Goal: Information Seeking & Learning: Learn about a topic

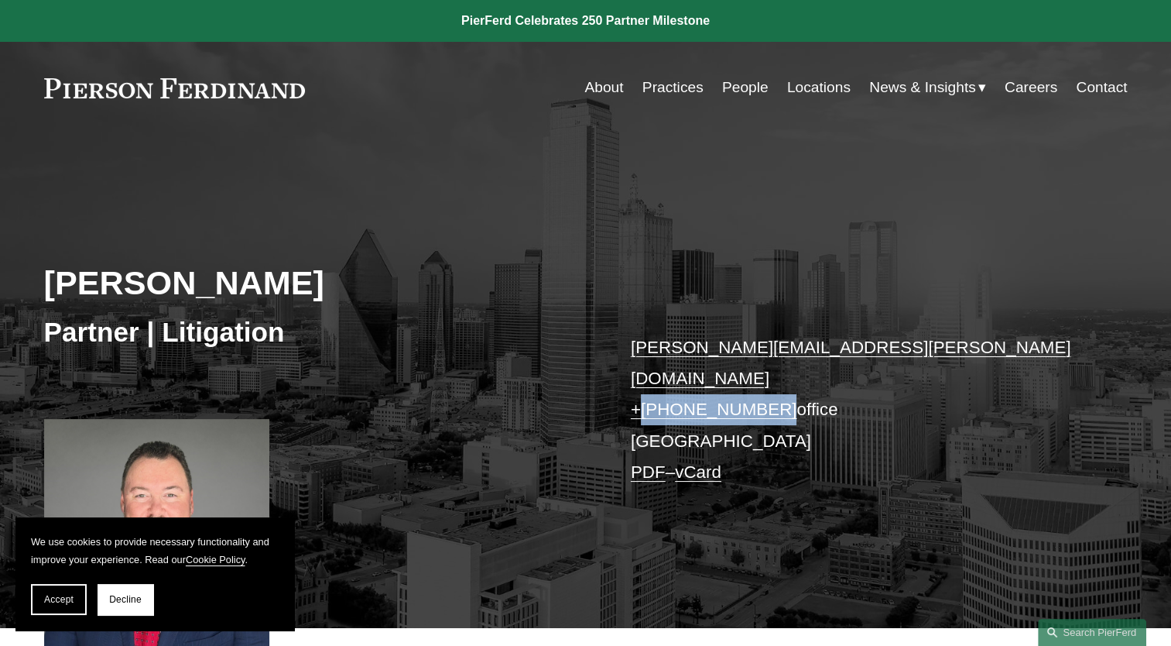
click at [734, 92] on link "People" at bounding box center [745, 87] width 46 height 29
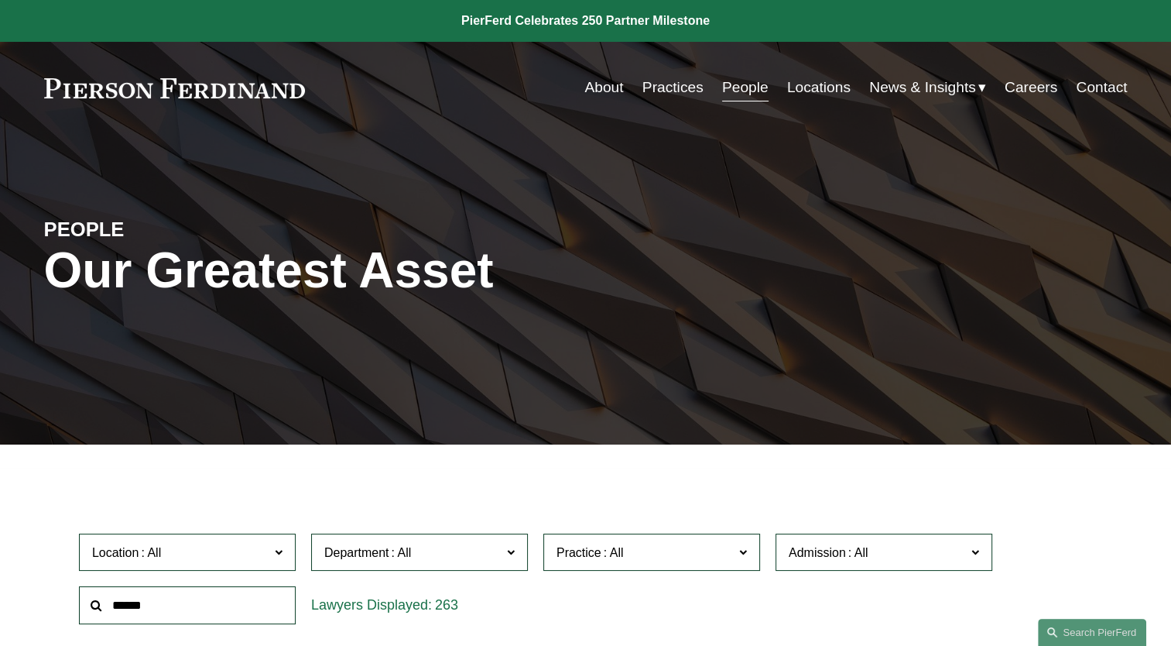
click at [194, 609] on input "text" at bounding box center [187, 605] width 217 height 38
type input "****"
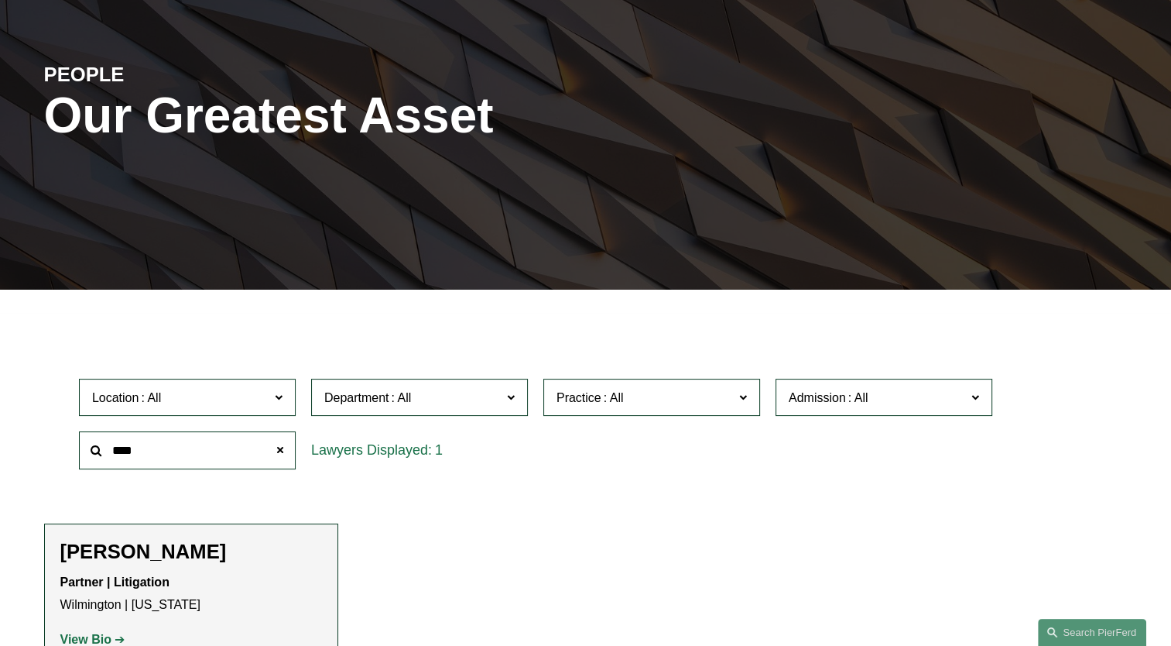
scroll to position [387, 0]
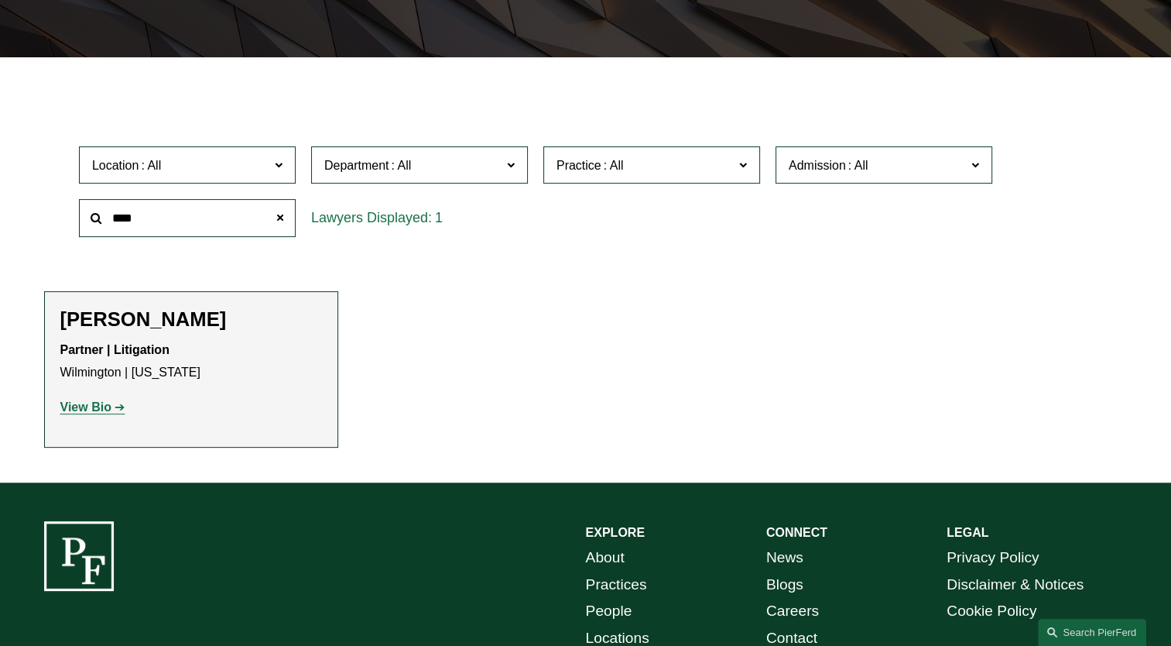
click at [74, 406] on strong "View Bio" at bounding box center [85, 406] width 51 height 13
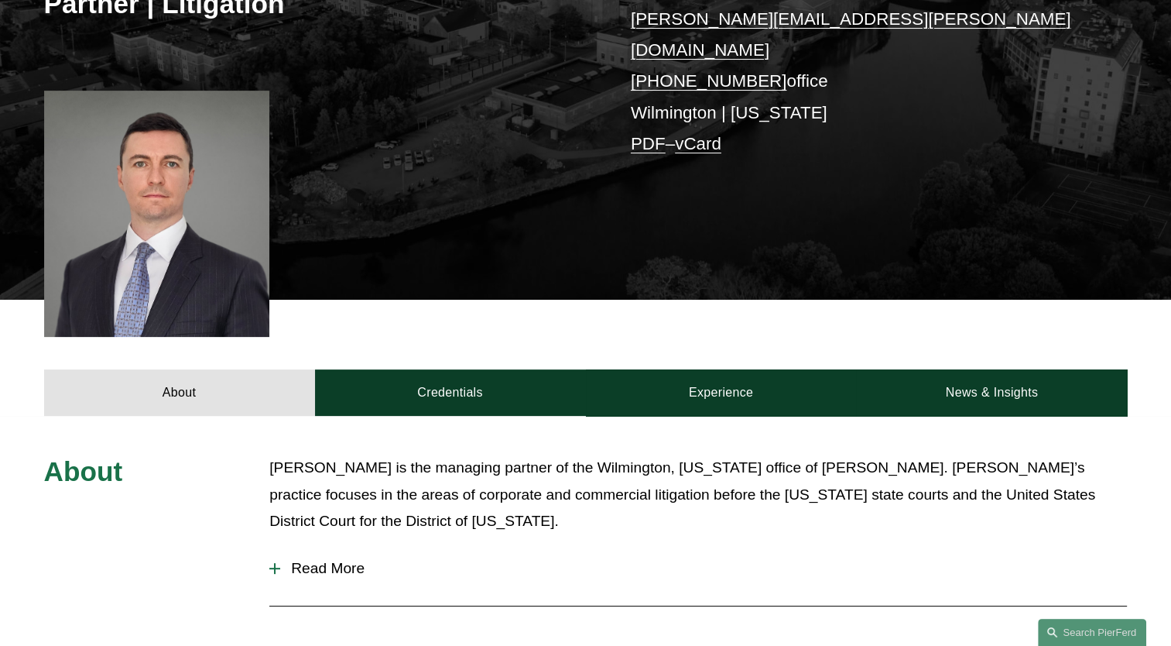
scroll to position [387, 0]
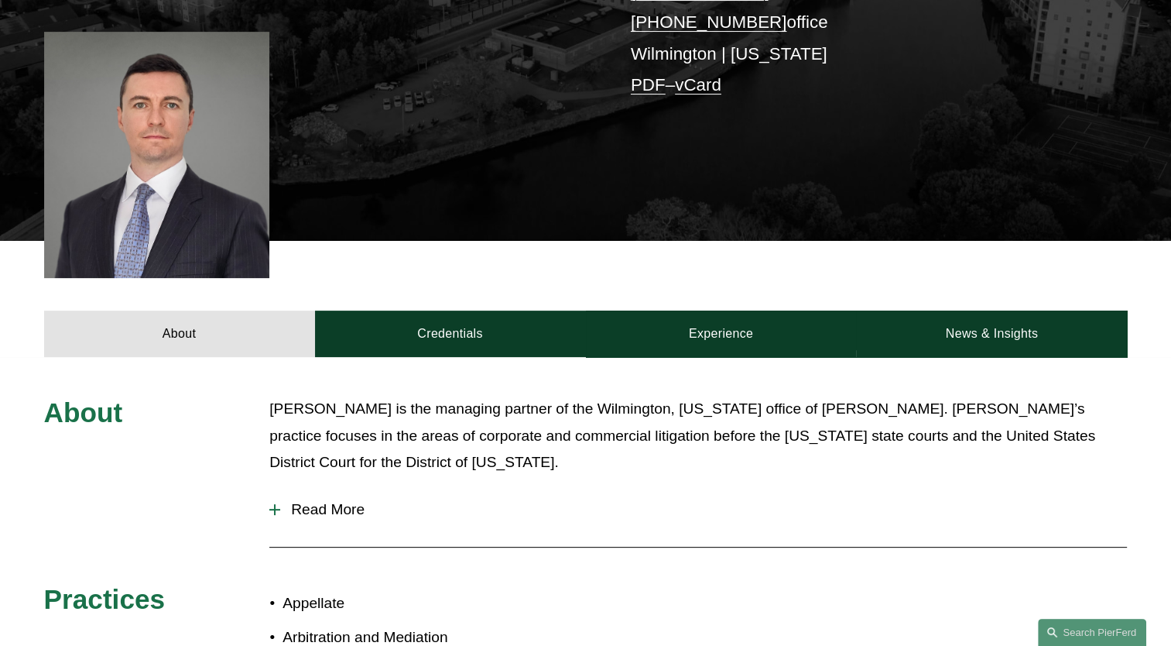
click at [324, 501] on span "Read More" at bounding box center [703, 509] width 847 height 17
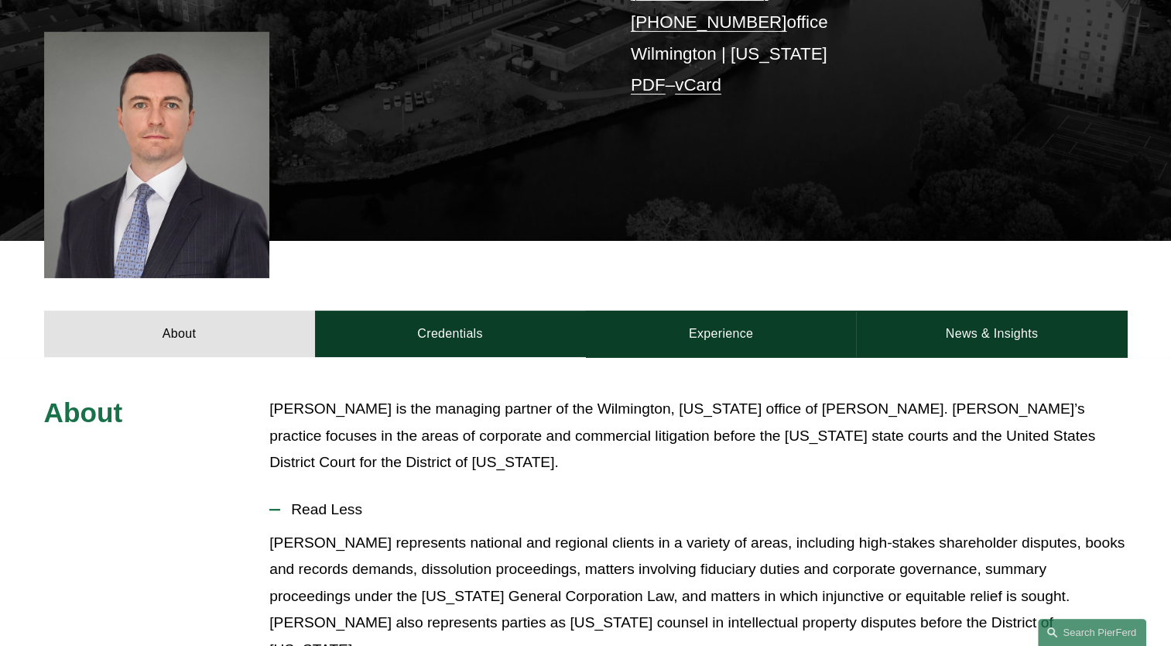
scroll to position [542, 0]
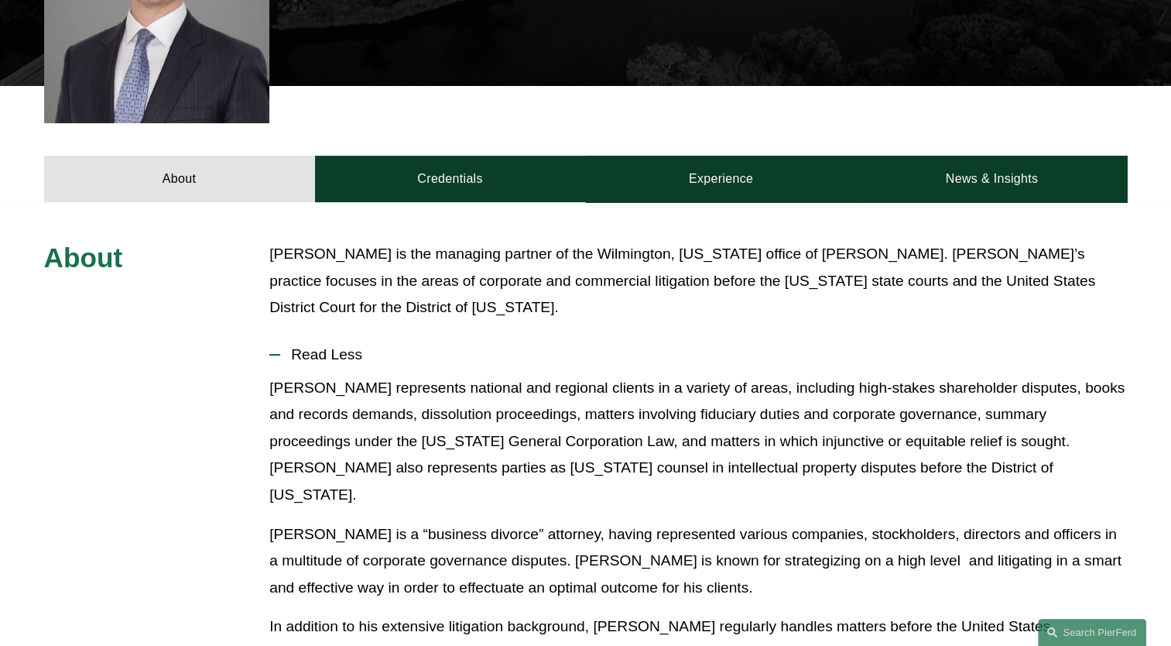
click at [652, 375] on p "Carl represents national and regional clients in a variety of areas, including …" at bounding box center [698, 442] width 858 height 134
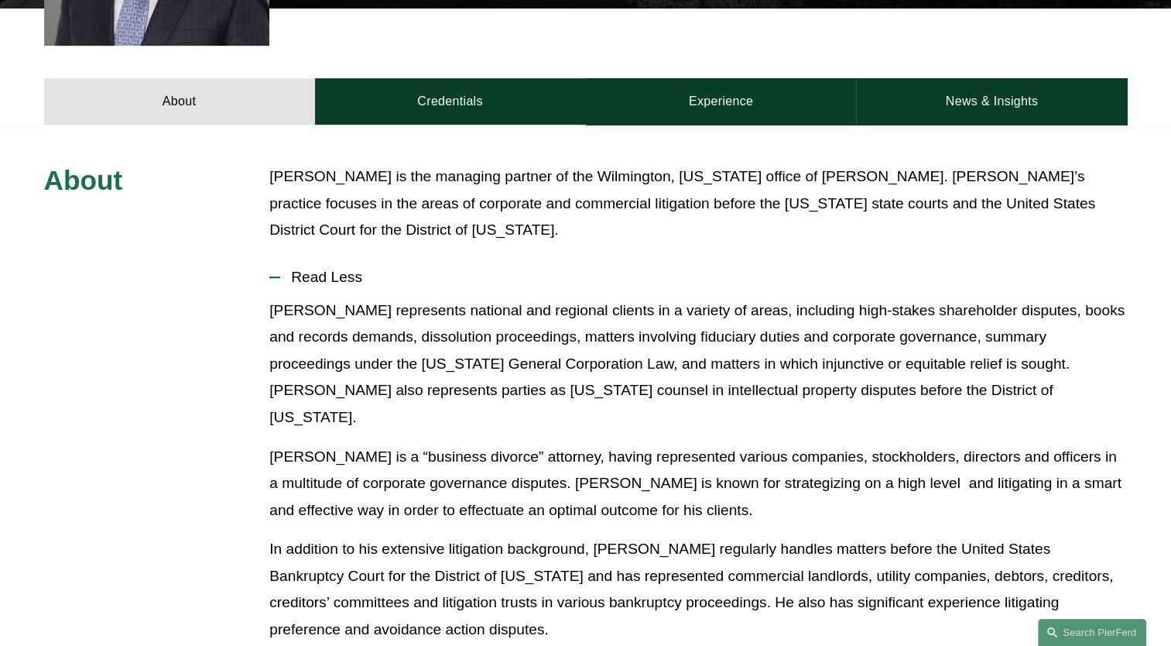
scroll to position [697, 0]
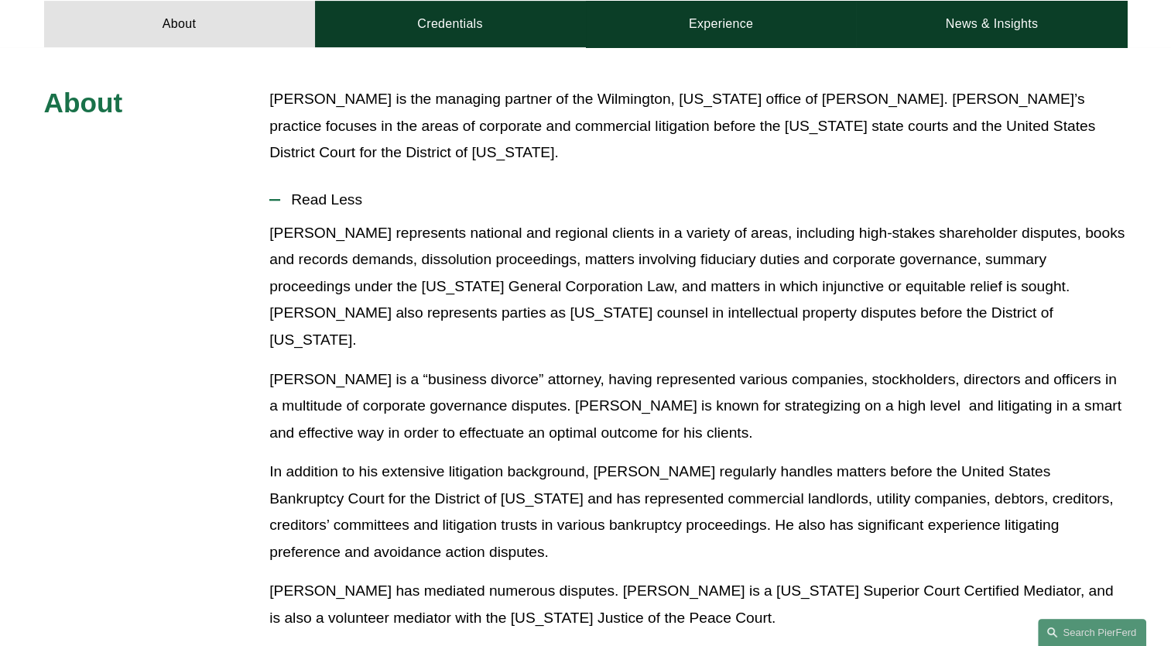
click at [275, 87] on p "Carl Neff is the managing partner of the Wilmington, Delaware office of Pierson…" at bounding box center [698, 126] width 858 height 80
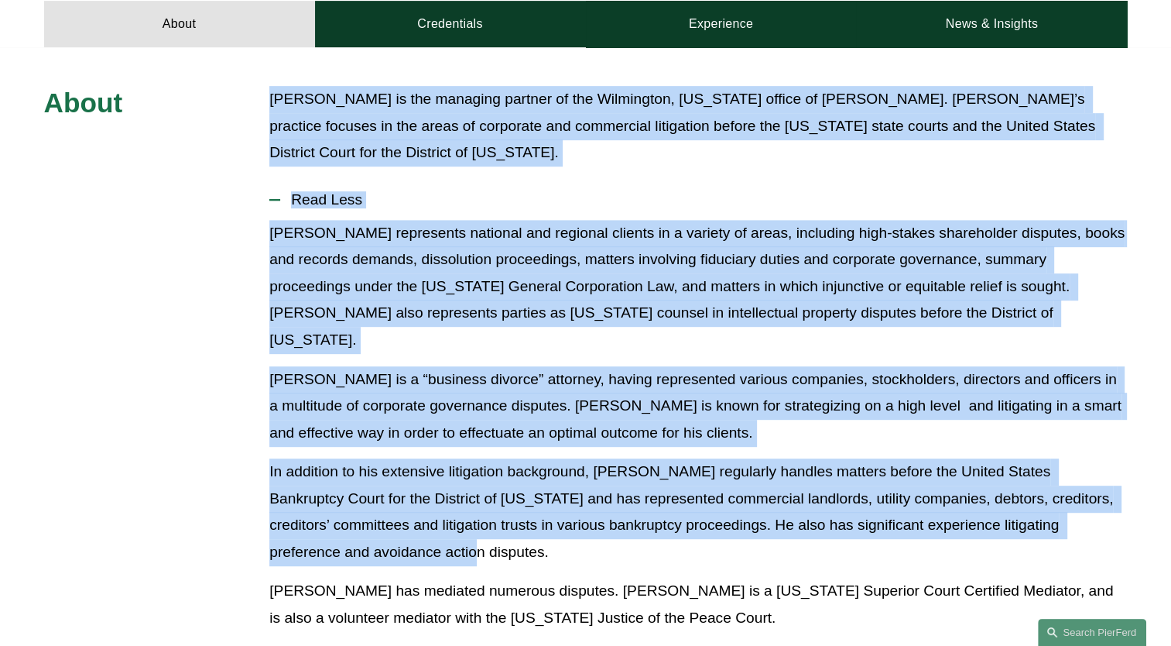
drag, startPoint x: 268, startPoint y: 82, endPoint x: 567, endPoint y: 518, distance: 528.4
click at [567, 518] on div "About Carl Neff is the managing partner of the Wilmington, Delaware office of P…" at bounding box center [585, 571] width 1171 height 971
copy div "Carl Neff is the managing partner of the Wilmington, Delaware office of Pierson…"
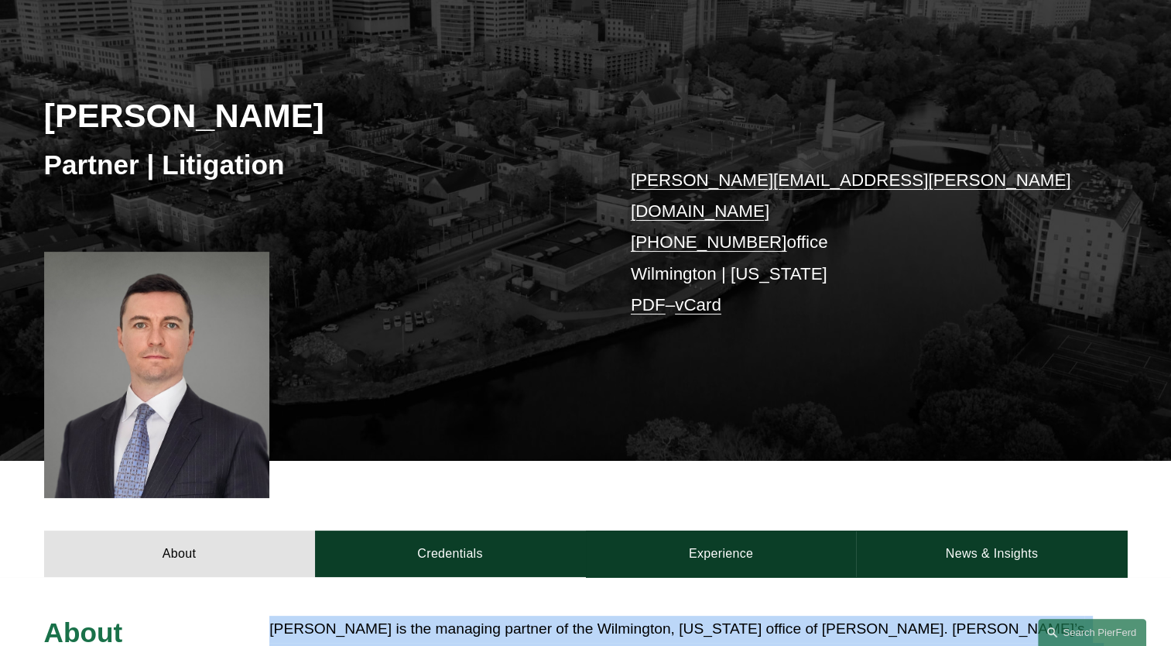
scroll to position [0, 0]
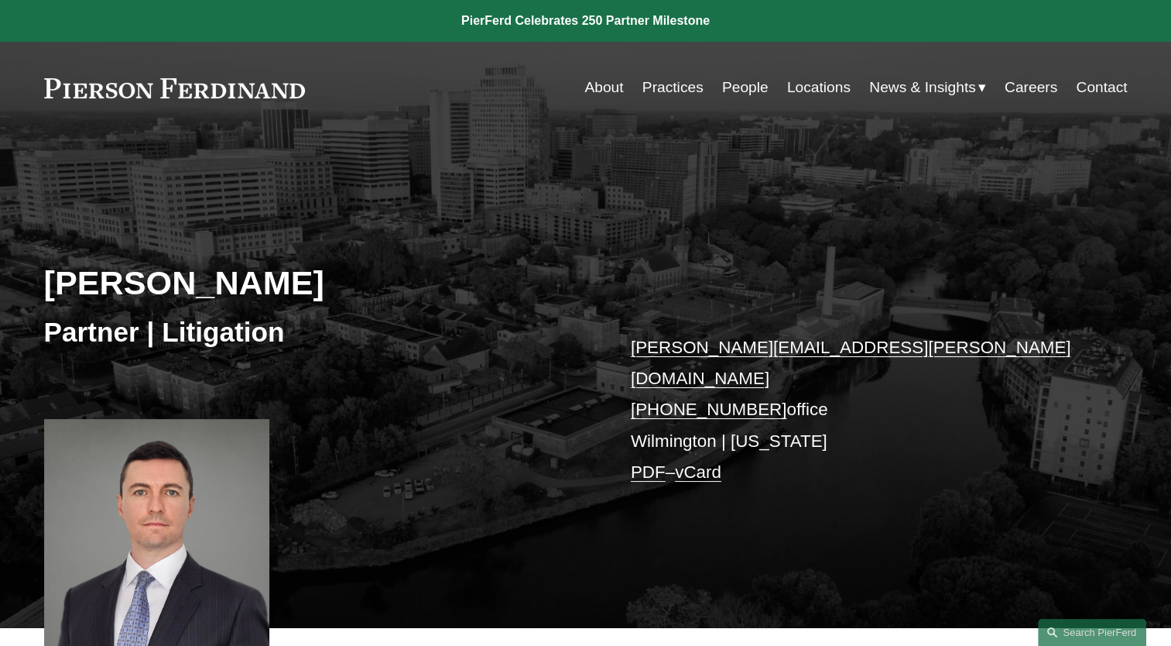
click at [735, 84] on link "People" at bounding box center [745, 87] width 46 height 29
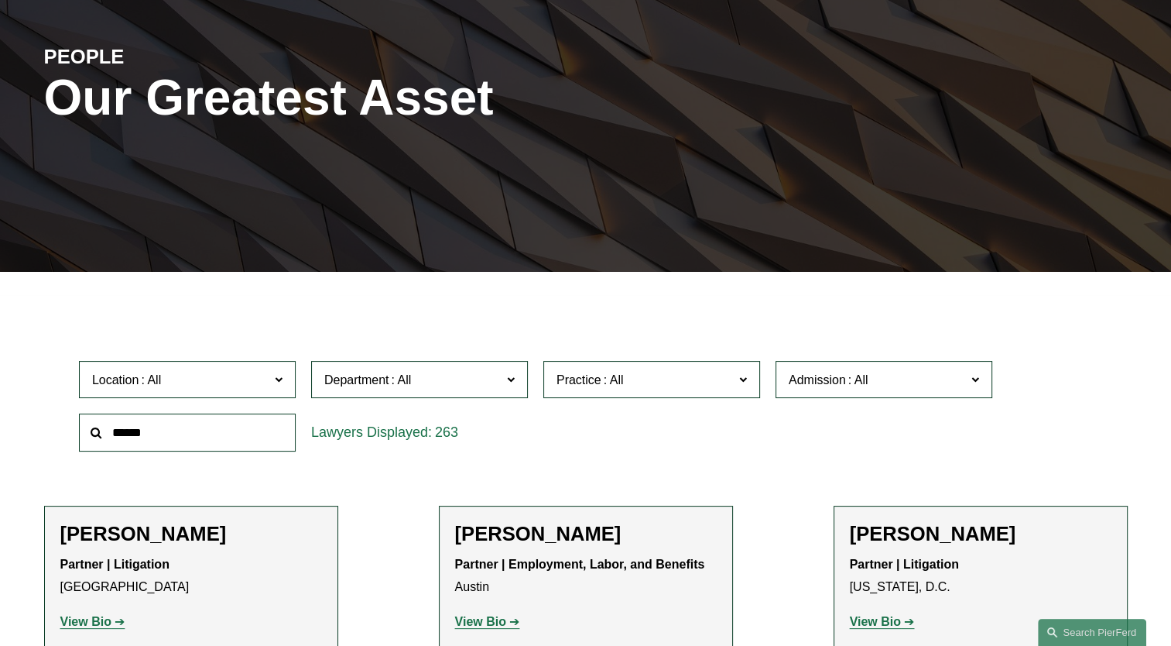
scroll to position [387, 0]
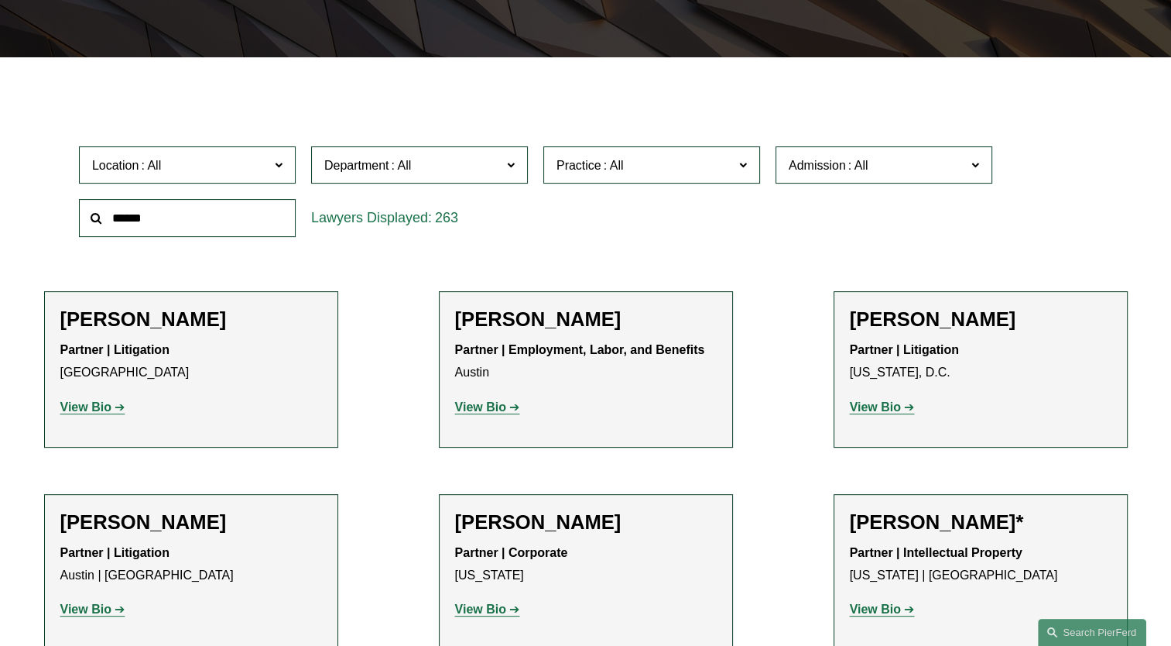
click at [164, 228] on input "text" at bounding box center [187, 218] width 217 height 38
type input "*******"
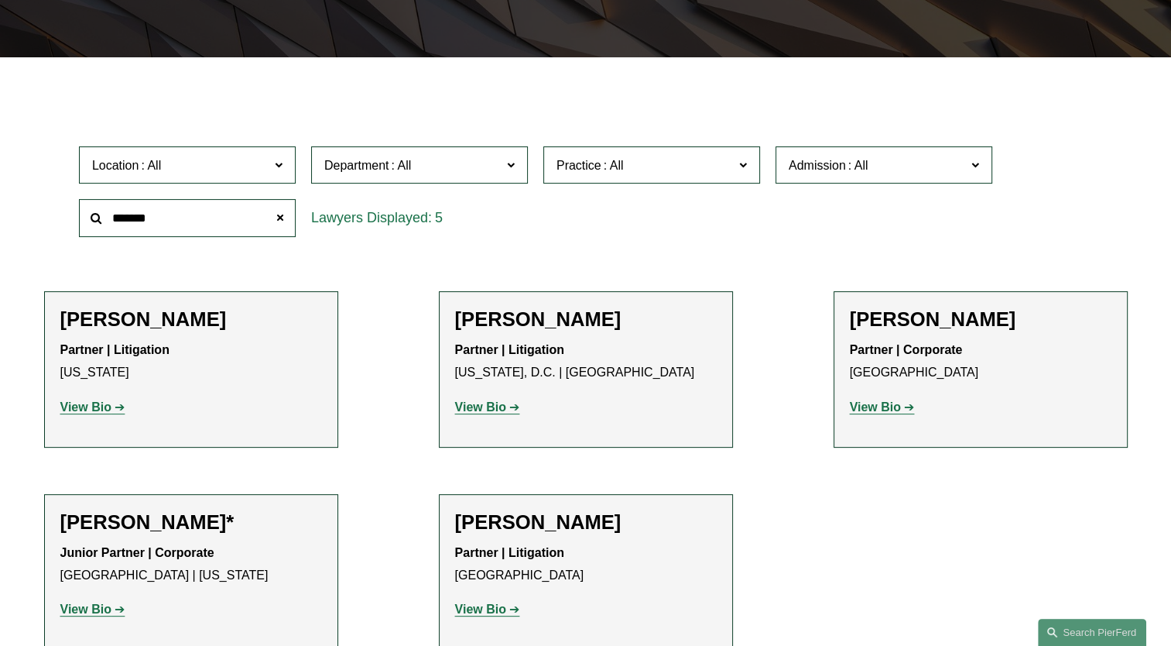
click at [506, 410] on link "View Bio" at bounding box center [487, 406] width 65 height 13
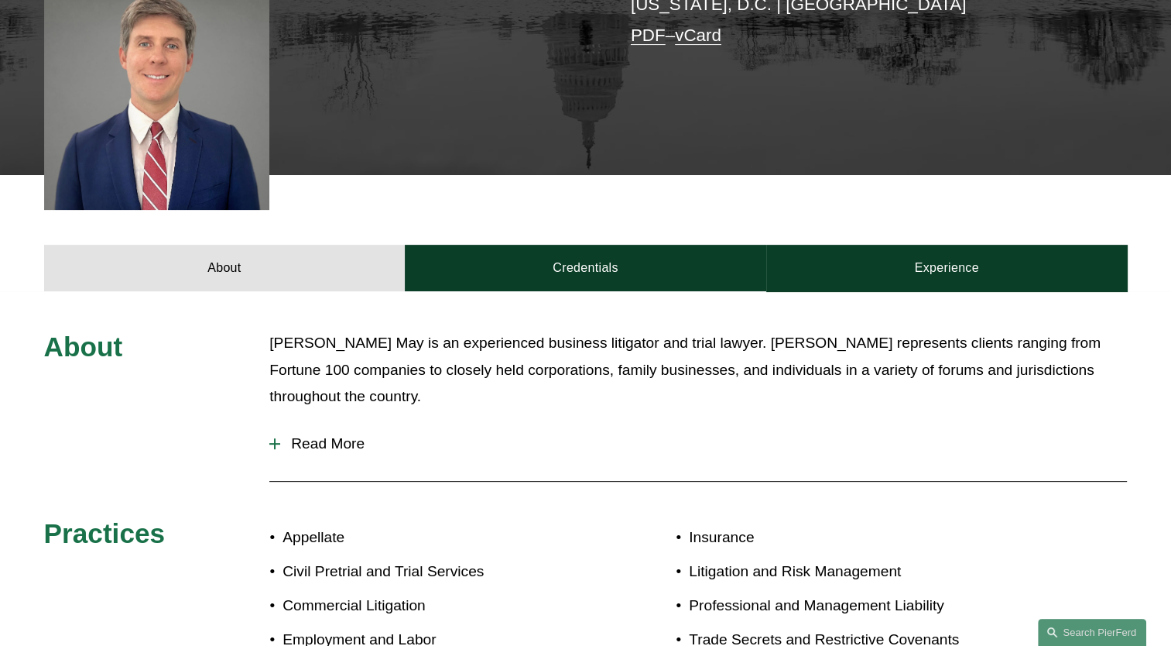
scroll to position [464, 0]
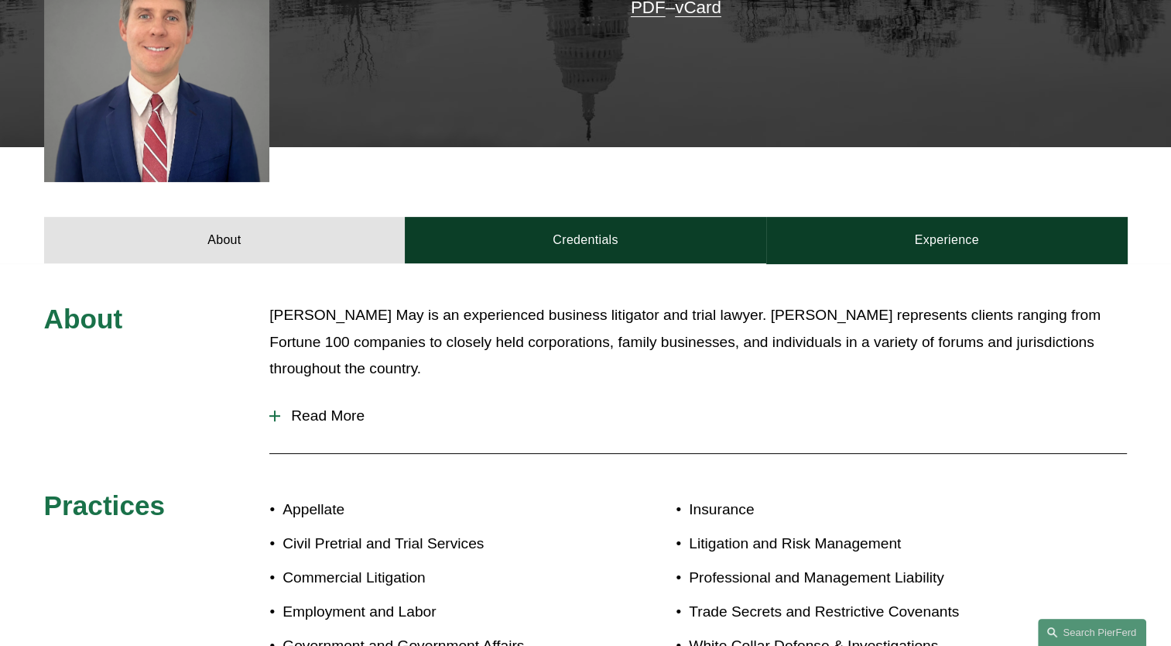
click at [330, 416] on span "Read More" at bounding box center [703, 415] width 847 height 17
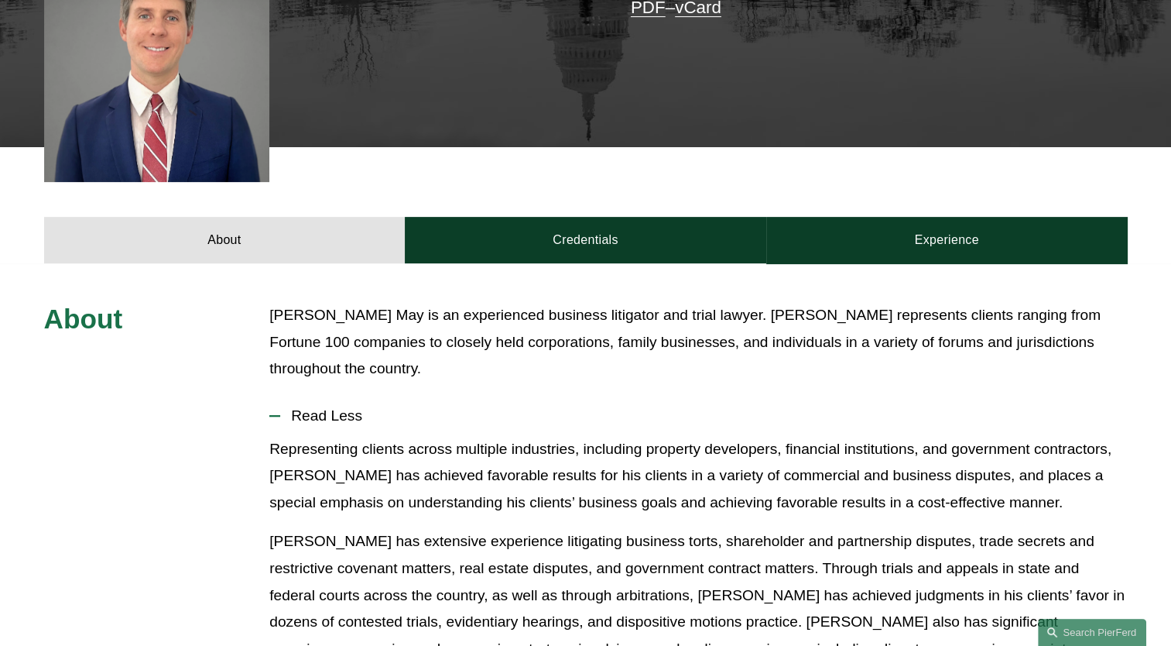
scroll to position [619, 0]
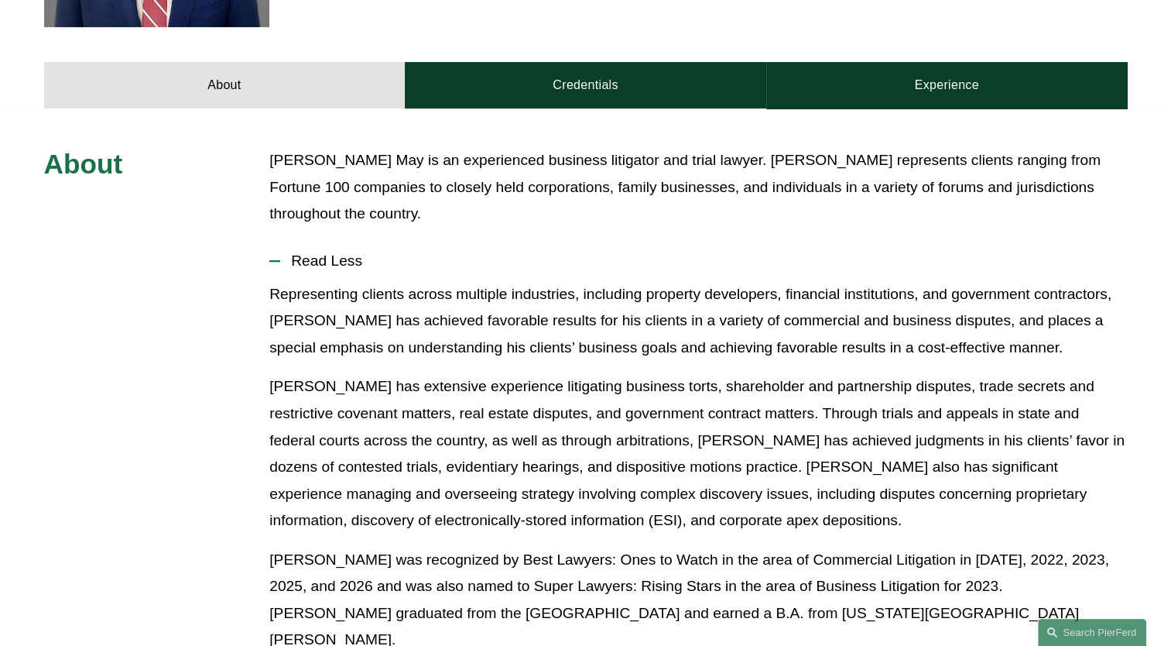
click at [588, 491] on p "Matt has extensive experience litigating business torts, shareholder and partne…" at bounding box center [698, 453] width 858 height 160
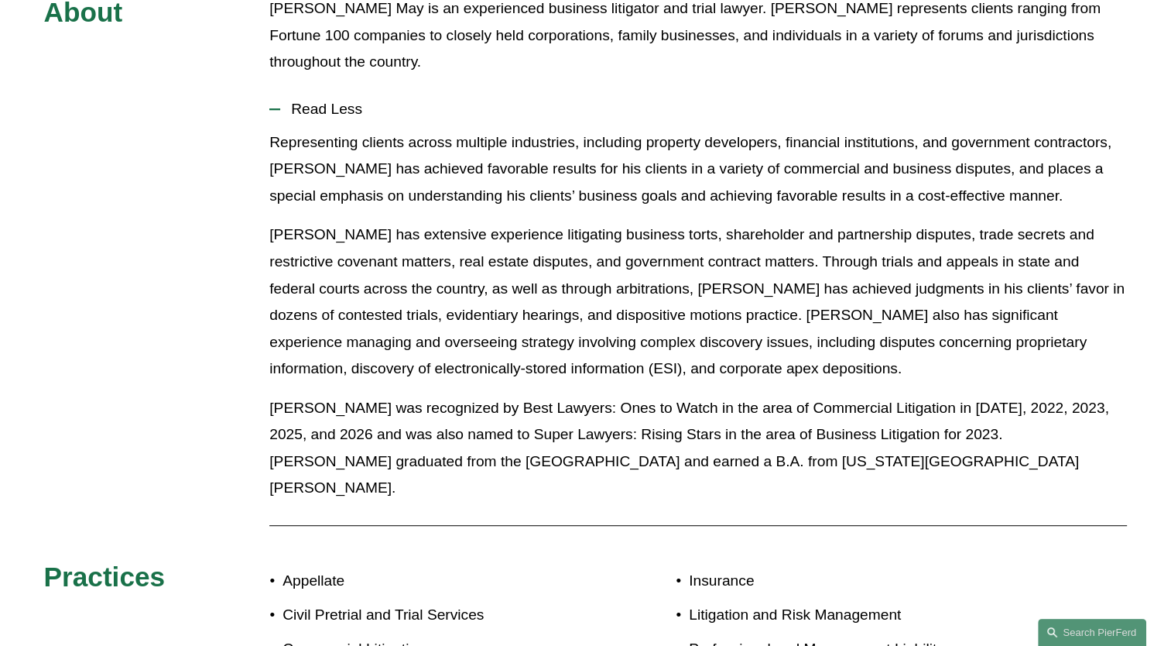
scroll to position [774, 0]
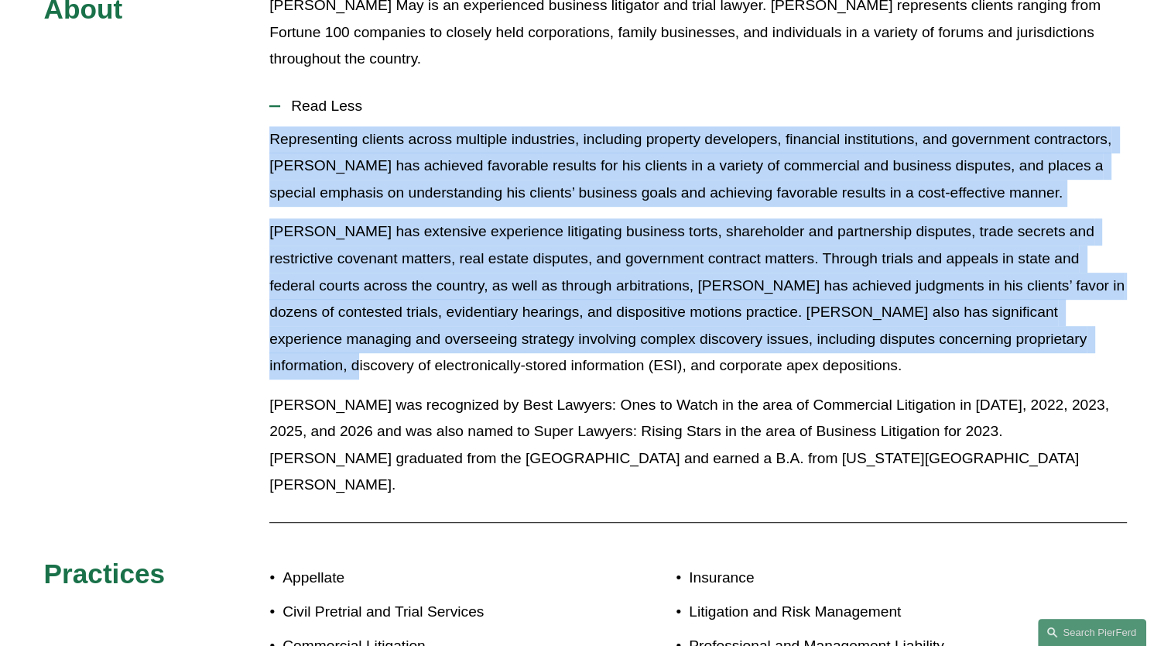
drag, startPoint x: 267, startPoint y: 136, endPoint x: 1040, endPoint y: 336, distance: 798.6
click at [1040, 336] on div "About Matthew M. May is an experienced business litigator and trial lawyer. Mat…" at bounding box center [585, 367] width 1171 height 751
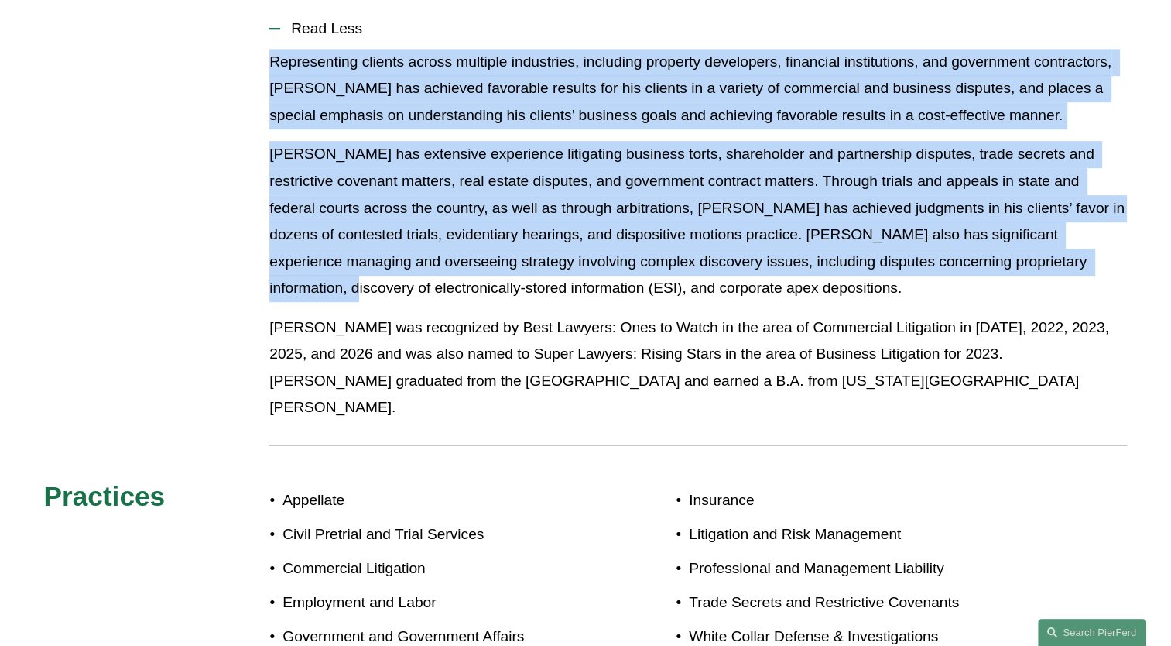
scroll to position [697, 0]
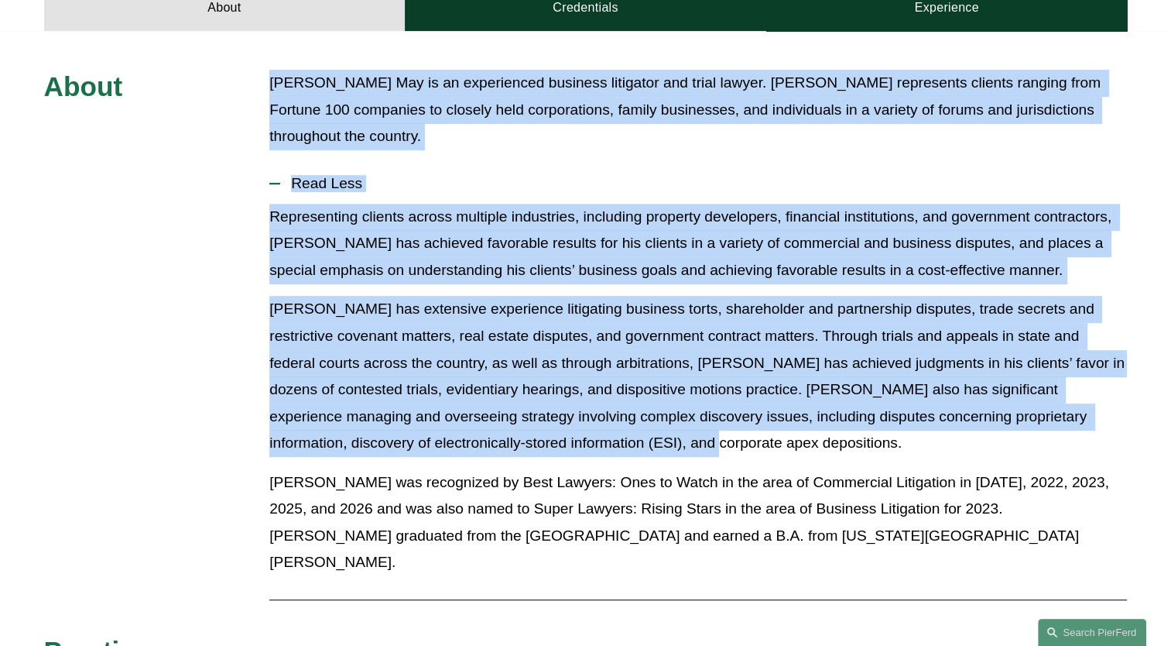
drag, startPoint x: 273, startPoint y: 81, endPoint x: 1183, endPoint y: 456, distance: 984.3
click at [1170, 456] on html "0 PierFerd Celebrates 250 Partner Milestone Skip to Content" at bounding box center [585, 247] width 1171 height 1889
copy div "Matthew M. May is an experienced business litigator and trial lawyer. Matt repr…"
